Goal: Complete application form

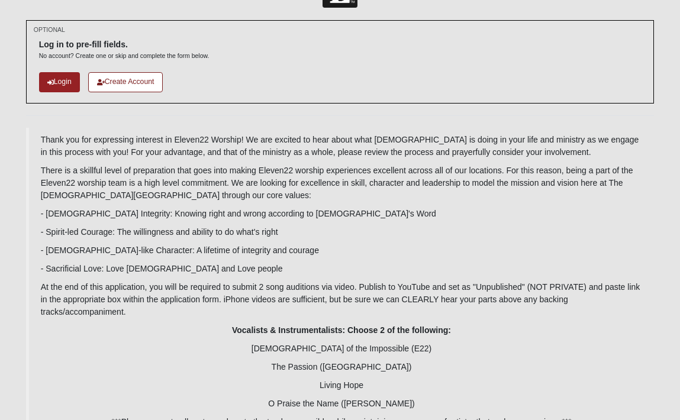
scroll to position [40, 0]
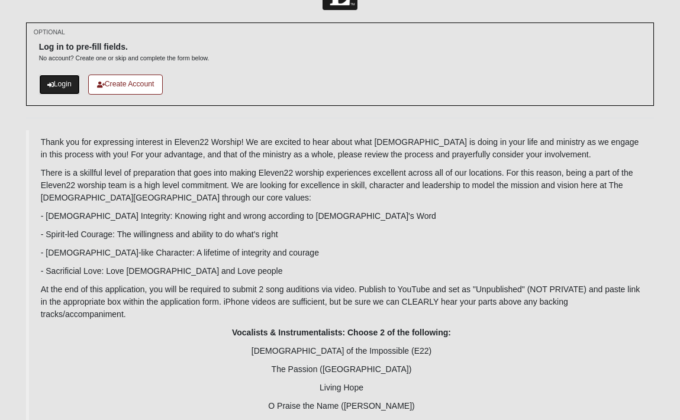
click at [55, 88] on link "Login" at bounding box center [59, 85] width 41 height 20
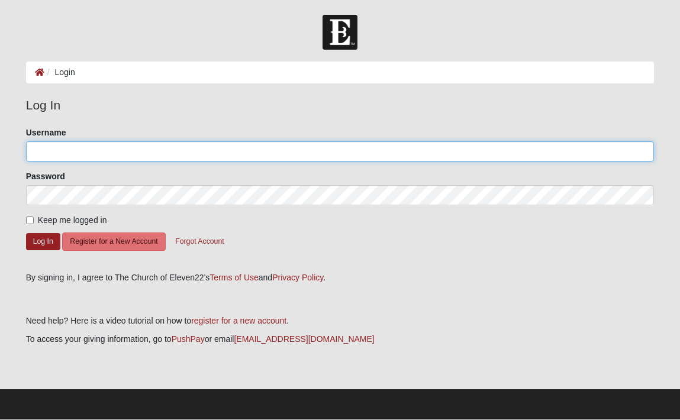
click at [91, 156] on input "Username" at bounding box center [340, 151] width 628 height 20
type input "dvflaw21"
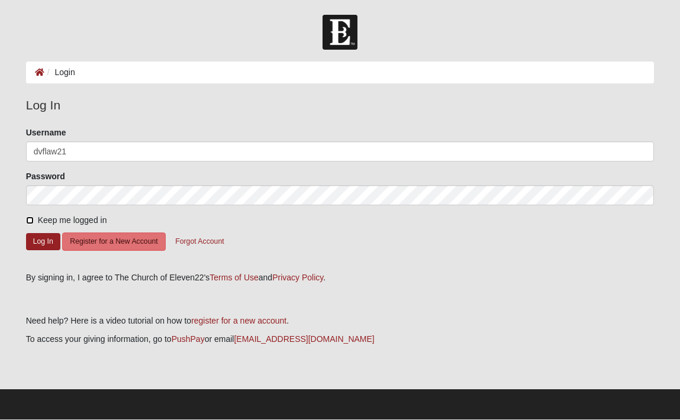
click at [28, 221] on input "Keep me logged in" at bounding box center [30, 221] width 8 height 8
checkbox input "true"
click at [39, 244] on button "Log In" at bounding box center [43, 241] width 34 height 17
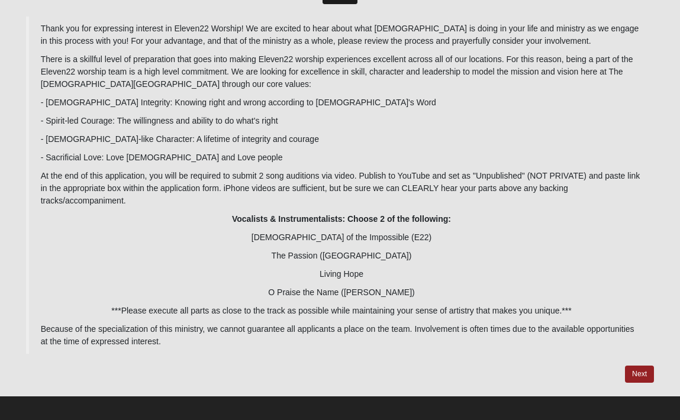
scroll to position [49, 0]
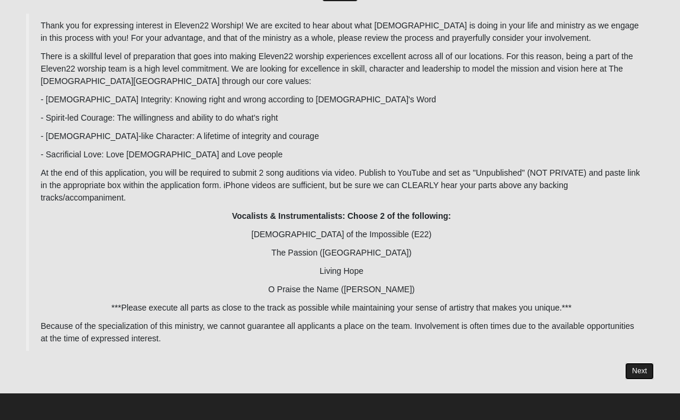
click at [643, 369] on link "Next" at bounding box center [639, 371] width 29 height 17
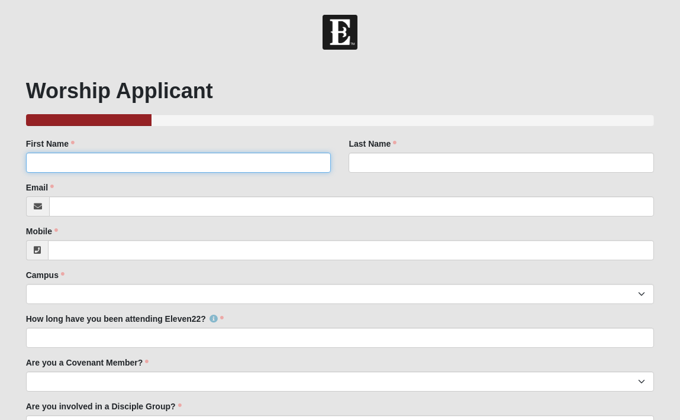
click at [212, 160] on input "First Name" at bounding box center [178, 163] width 305 height 20
type input "[PERSON_NAME]"
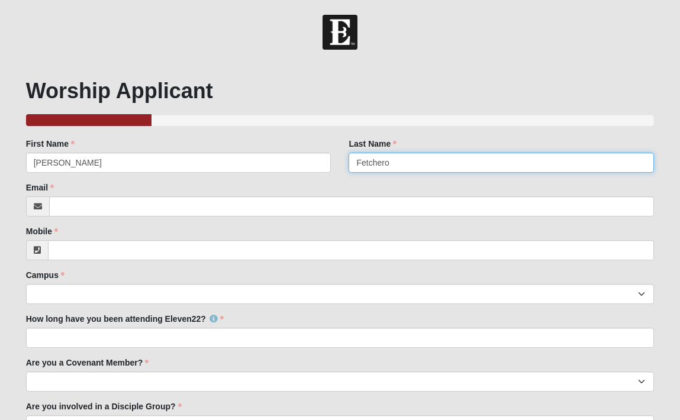
type input "Fetchero"
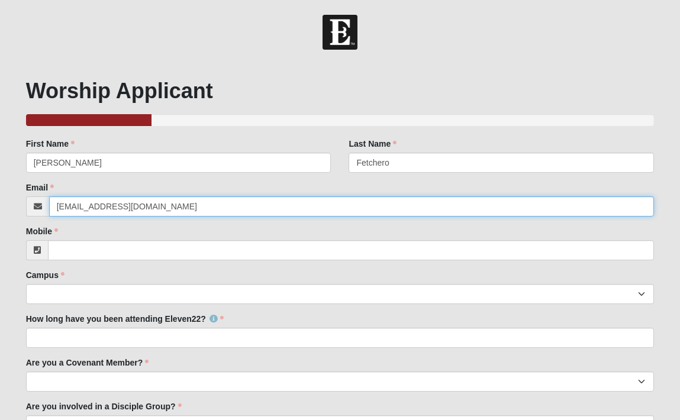
type input "[EMAIL_ADDRESS][DOMAIN_NAME]"
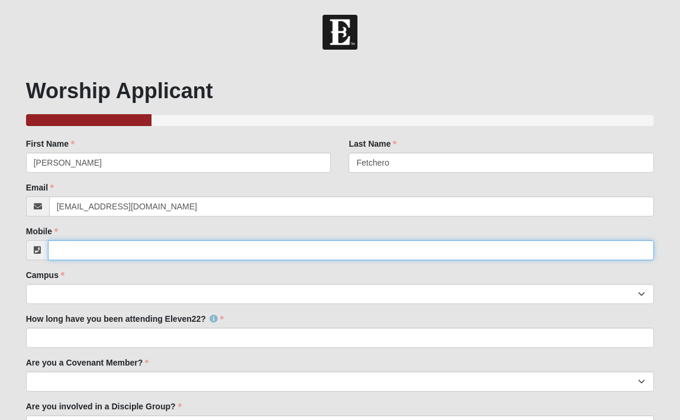
click at [164, 256] on input "Mobile" at bounding box center [351, 250] width 607 height 20
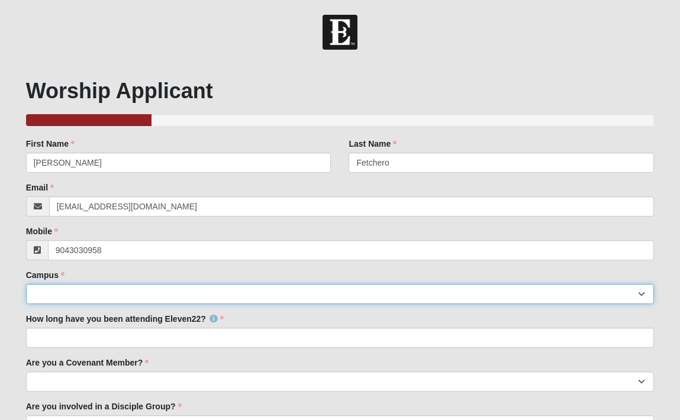
click at [213, 292] on select "[GEOGRAPHIC_DATA] [GEOGRAPHIC_DATA] (Coming Soon) Eleven22 Online [PERSON_NAME]…" at bounding box center [340, 294] width 628 height 20
type input "[PHONE_NUMBER]"
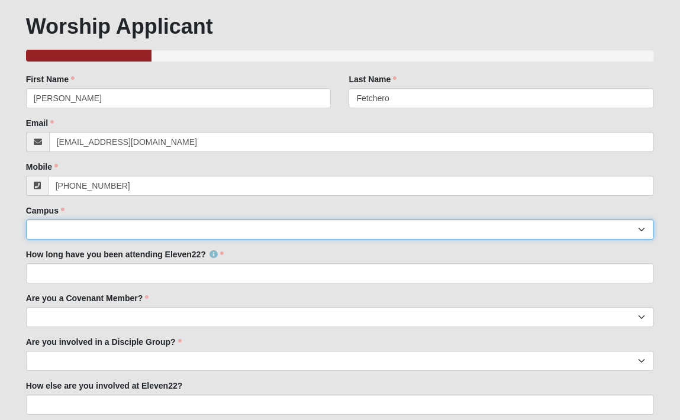
scroll to position [69, 0]
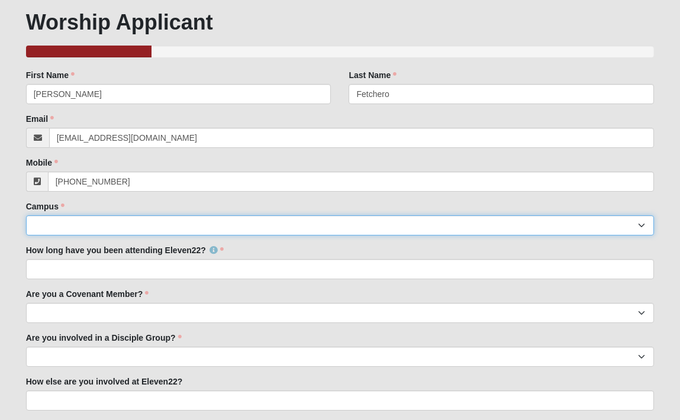
click at [638, 223] on select "[GEOGRAPHIC_DATA] [GEOGRAPHIC_DATA] (Coming Soon) Eleven22 Online [PERSON_NAME]…" at bounding box center [340, 225] width 628 height 20
select select "4"
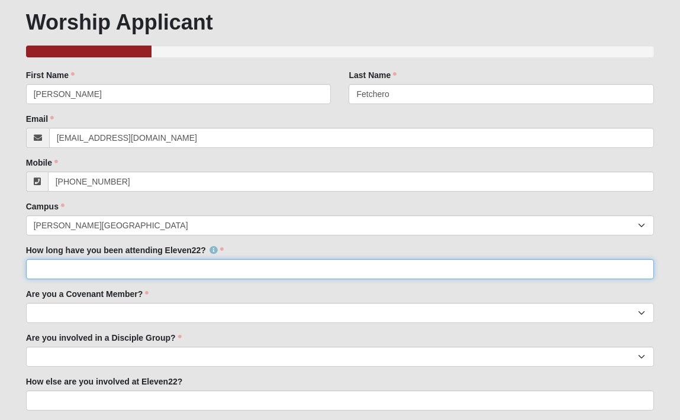
click at [191, 269] on input "How long have you been attending Eleven22?" at bounding box center [340, 269] width 628 height 20
click at [195, 267] on input "How long have you been attending Eleven22?" at bounding box center [340, 269] width 628 height 20
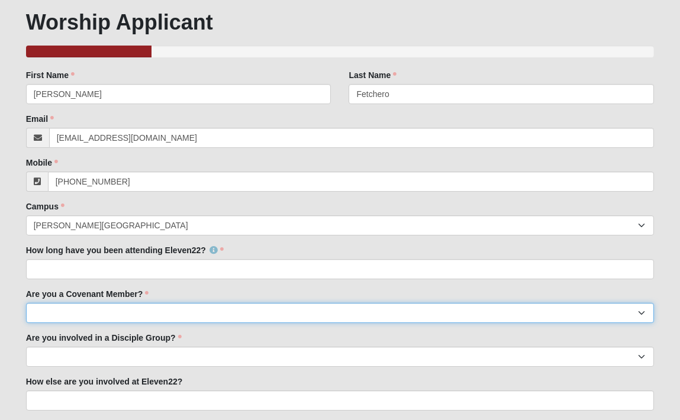
click at [195, 314] on select "Yes No I'm signed up for a class" at bounding box center [340, 313] width 628 height 20
select select "No"
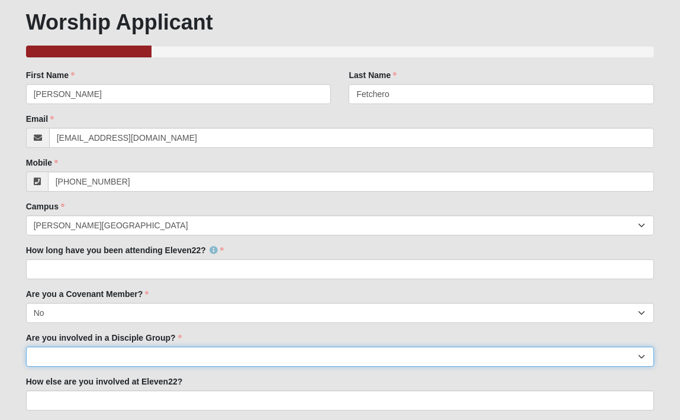
click at [168, 356] on select "Yes No" at bounding box center [340, 357] width 628 height 20
select select "No"
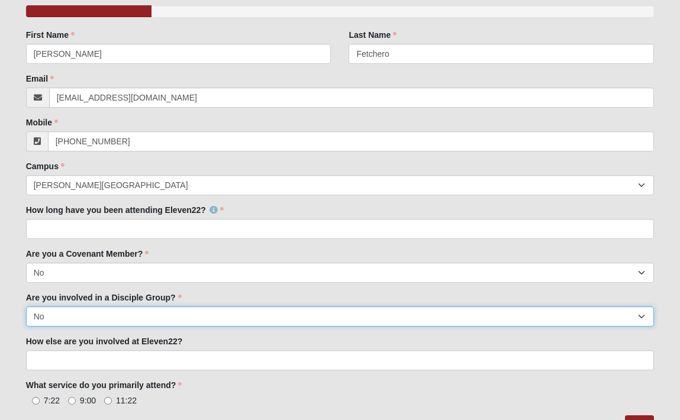
scroll to position [130, 0]
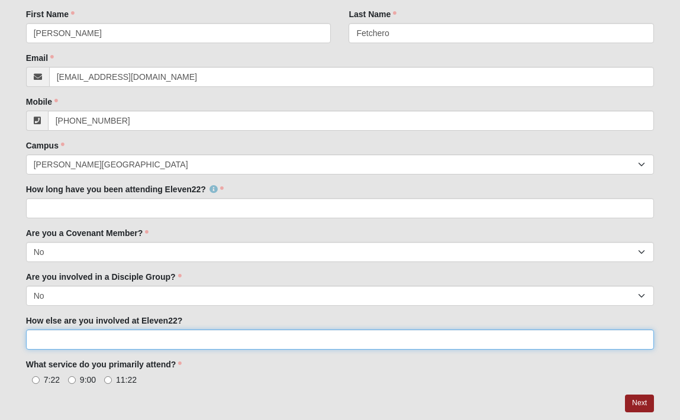
click at [166, 340] on input "How else are you involved at Eleven22?" at bounding box center [340, 340] width 628 height 20
click at [250, 331] on input "How else are you involved at Eleven22?" at bounding box center [340, 340] width 628 height 20
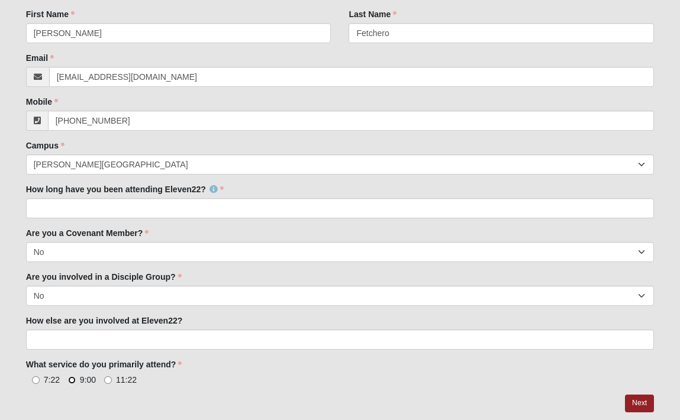
click at [70, 380] on input "9:00" at bounding box center [72, 380] width 8 height 8
radio input "true"
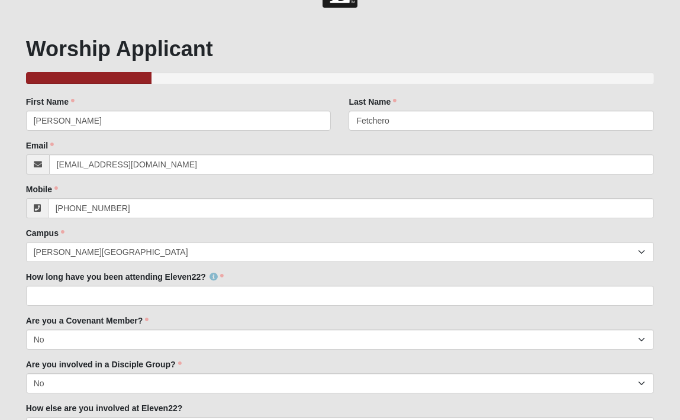
scroll to position [43, 0]
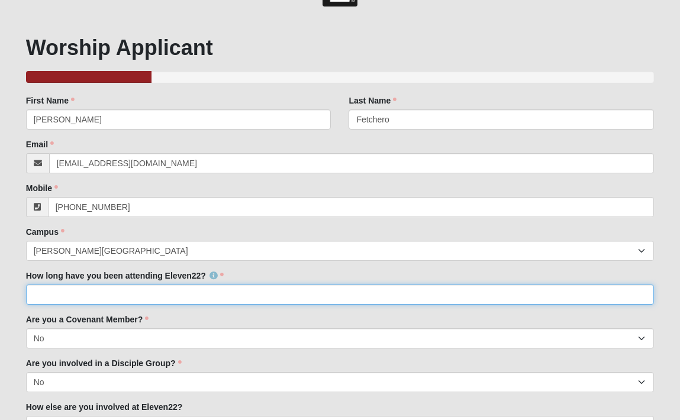
click at [75, 299] on input "How long have you been attending Eleven22?" at bounding box center [340, 295] width 628 height 20
click at [77, 295] on input "on and off. But have been going regularly as of recently." at bounding box center [340, 295] width 628 height 20
click at [39, 295] on input "on and off but have been going regularly as of recently." at bounding box center [340, 295] width 628 height 20
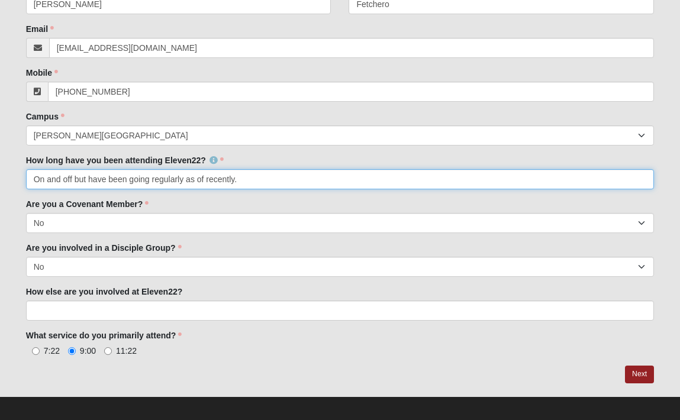
scroll to position [166, 0]
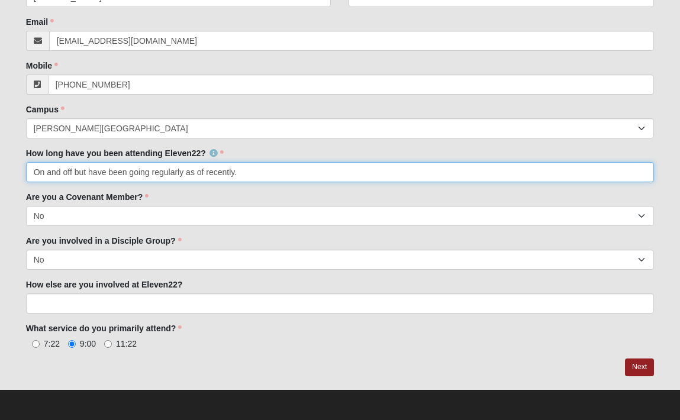
type input "On and off but have been going regularly as of recently."
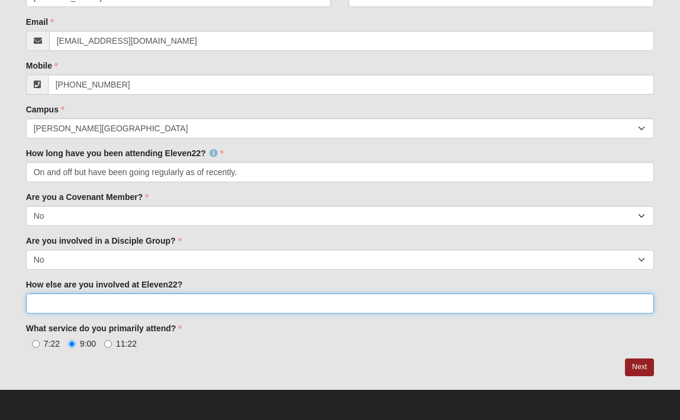
click at [106, 302] on input "How else are you involved at Eleven22?" at bounding box center [340, 303] width 628 height 20
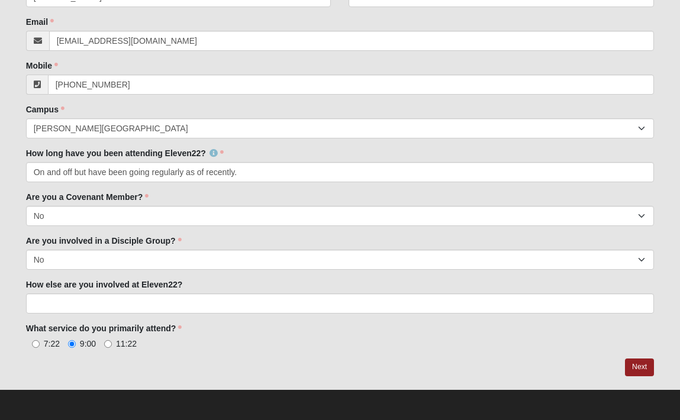
click at [240, 341] on div "7:22 9:00 11:22" at bounding box center [340, 343] width 628 height 12
click at [635, 364] on link "Next" at bounding box center [639, 367] width 29 height 17
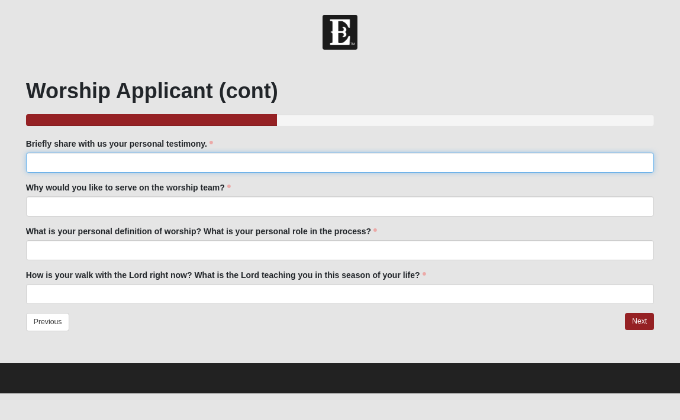
click at [207, 160] on input "Briefly share with us your personal testimony." at bounding box center [340, 163] width 628 height 20
